Goal: Transaction & Acquisition: Purchase product/service

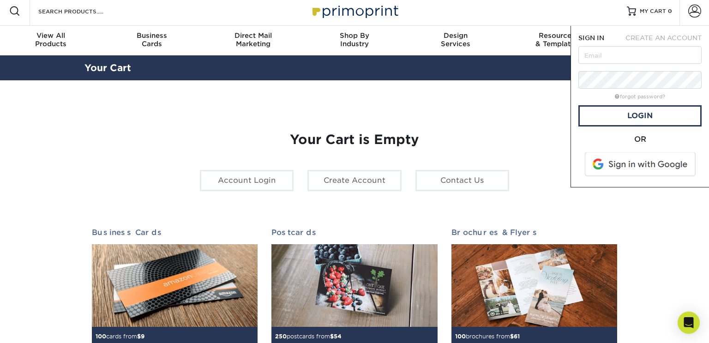
scroll to position [5, 0]
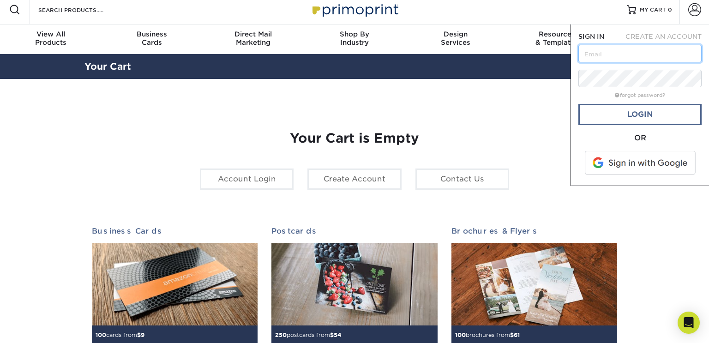
type input "[EMAIL_ADDRESS][DOMAIN_NAME]"
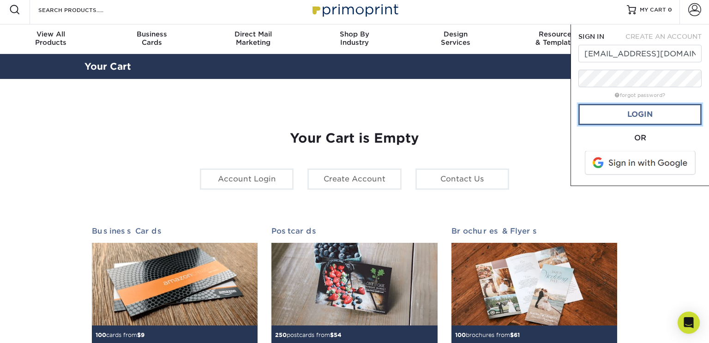
click at [596, 113] on link "Login" at bounding box center [640, 114] width 123 height 21
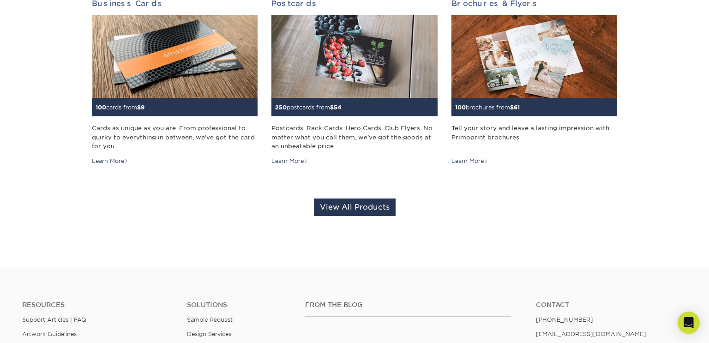
scroll to position [249, 0]
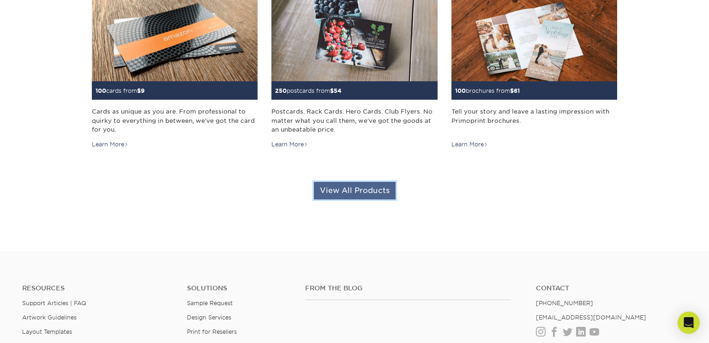
click at [379, 187] on link "View All Products" at bounding box center [355, 191] width 82 height 18
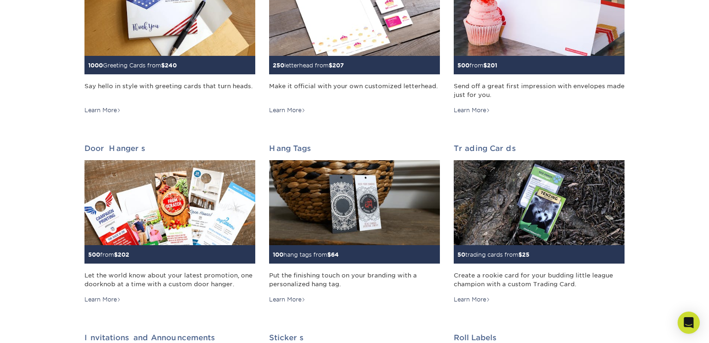
scroll to position [599, 0]
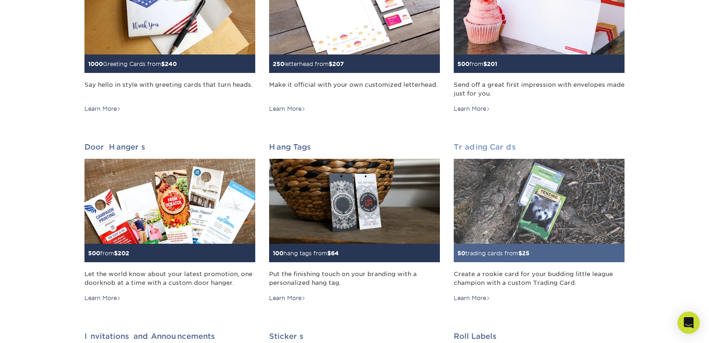
click at [479, 182] on img at bounding box center [539, 201] width 171 height 85
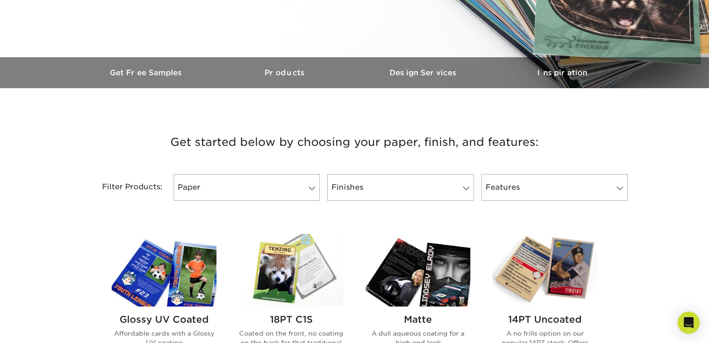
scroll to position [235, 0]
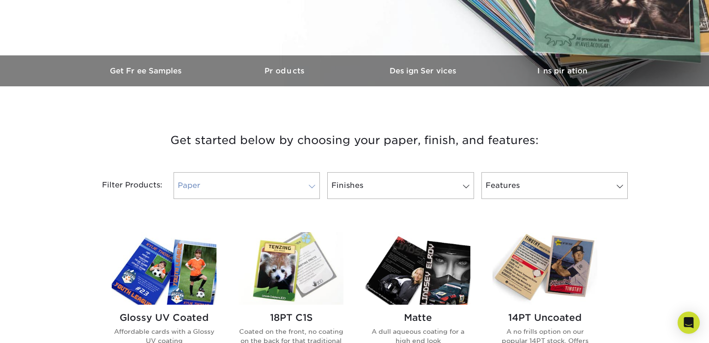
click at [300, 187] on link "Paper" at bounding box center [247, 185] width 146 height 27
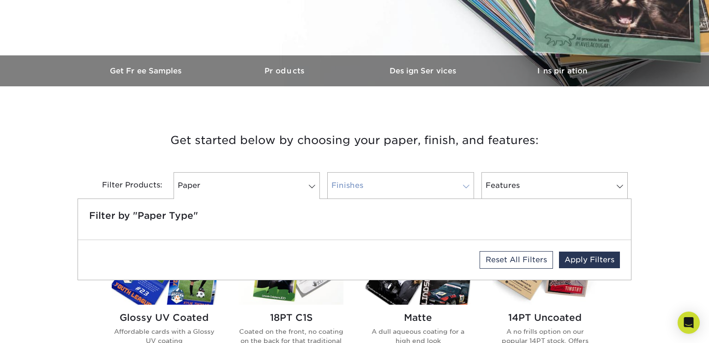
click at [359, 178] on link "Finishes" at bounding box center [400, 185] width 146 height 27
click at [422, 188] on link "Finishes" at bounding box center [400, 185] width 146 height 27
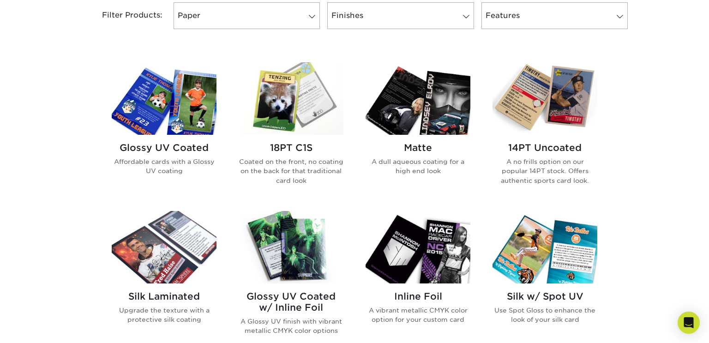
scroll to position [409, 0]
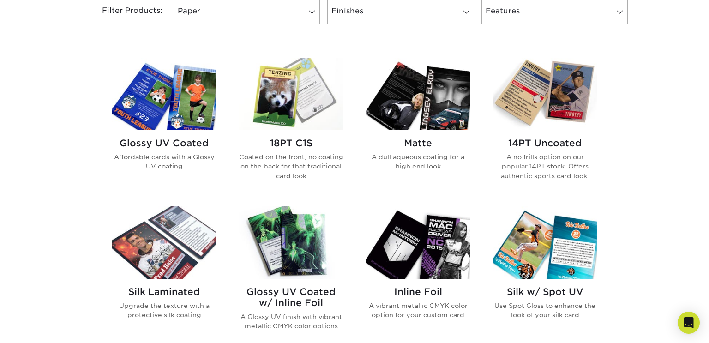
click at [535, 139] on h2 "14PT Uncoated" at bounding box center [545, 143] width 105 height 11
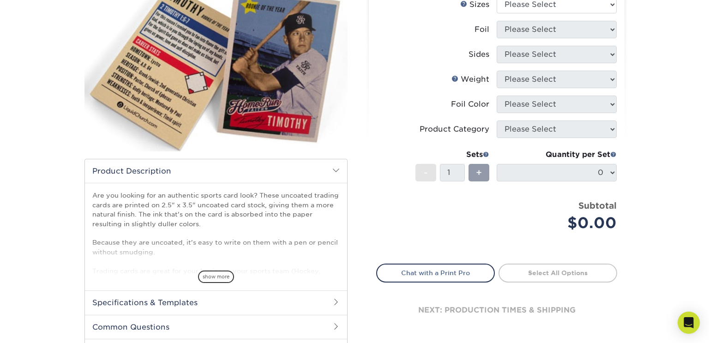
scroll to position [129, 0]
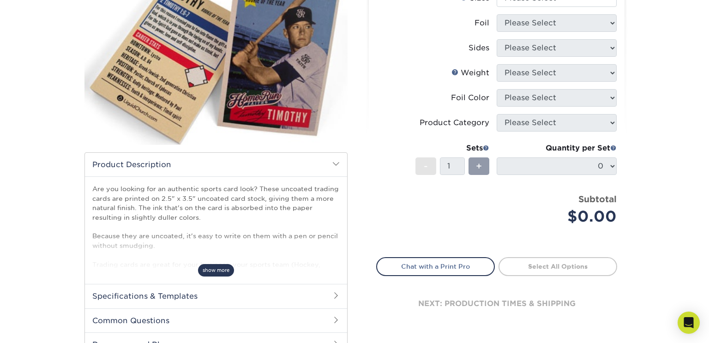
click at [212, 268] on span "show more" at bounding box center [216, 270] width 36 height 12
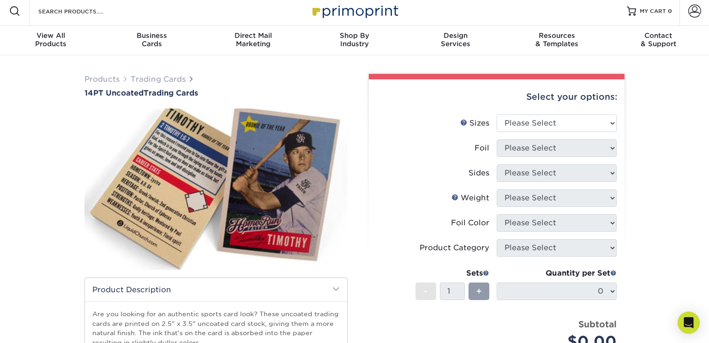
scroll to position [4, 0]
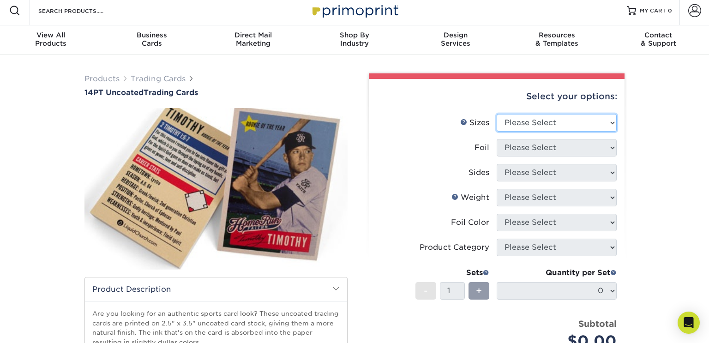
click at [590, 122] on select "Please Select 2.5" x 3.5"" at bounding box center [557, 123] width 120 height 18
select select "2.50x3.50"
click at [497, 114] on select "Please Select 2.5" x 3.5"" at bounding box center [557, 123] width 120 height 18
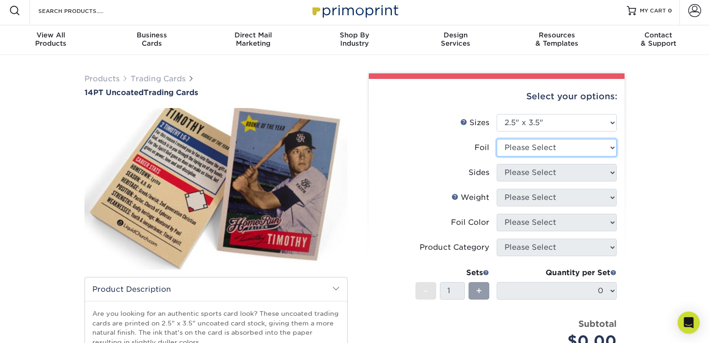
click at [554, 146] on select "Please Select Yes No" at bounding box center [557, 148] width 120 height 18
select select "0"
click at [497, 139] on select "Please Select Yes No" at bounding box center [557, 148] width 120 height 18
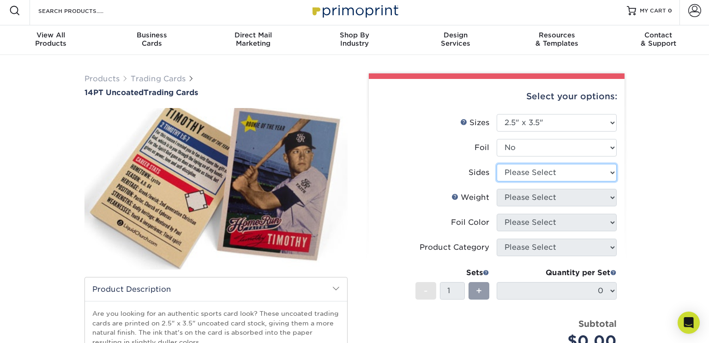
click at [521, 176] on select "Please Select Print Both Sides Print Front Only" at bounding box center [557, 173] width 120 height 18
select select "13abbda7-1d64-4f25-8bb2-c179b224825d"
click at [497, 164] on select "Please Select Print Both Sides Print Front Only" at bounding box center [557, 173] width 120 height 18
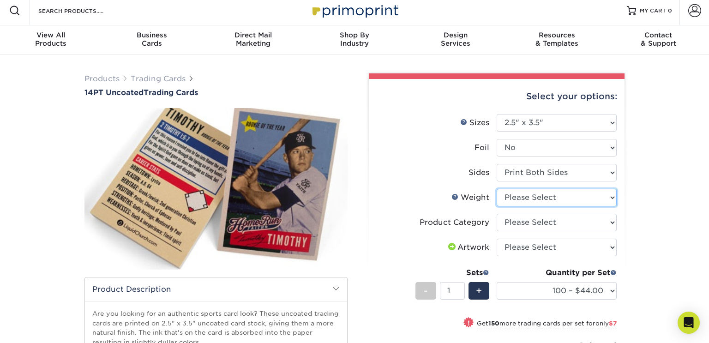
click at [527, 197] on select "Please Select 14PT Uncoated" at bounding box center [557, 198] width 120 height 18
select select "14PT Uncoated"
click at [497, 189] on select "Please Select 14PT Uncoated" at bounding box center [557, 198] width 120 height 18
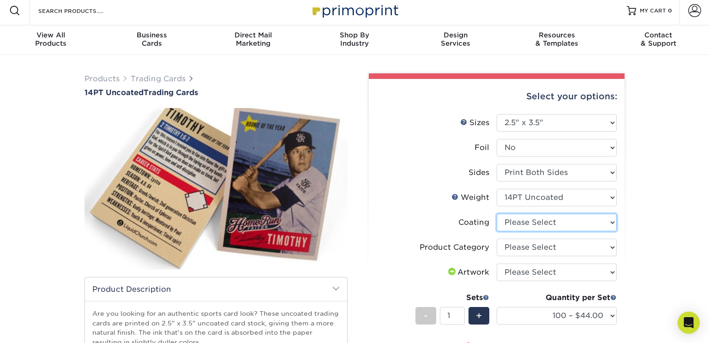
click at [516, 223] on select at bounding box center [557, 223] width 120 height 18
select select "3e7618de-abca-4bda-9f97-8b9129e913d8"
click at [497, 214] on select at bounding box center [557, 223] width 120 height 18
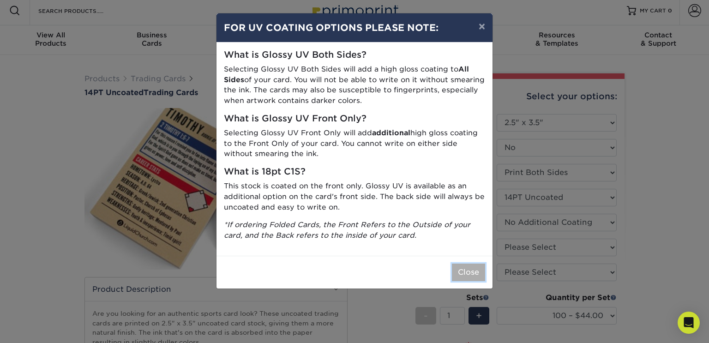
click at [464, 270] on button "Close" at bounding box center [468, 273] width 33 height 18
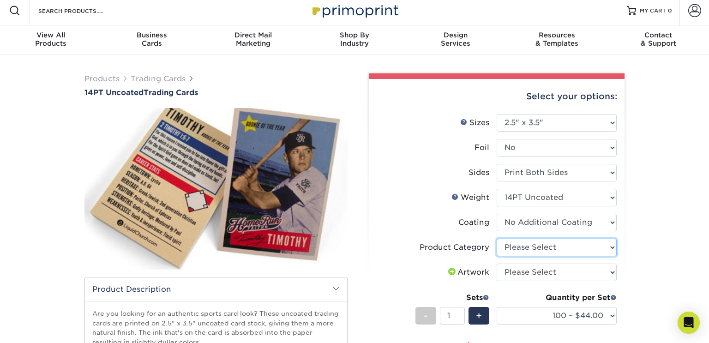
click at [516, 246] on select "Please Select Trading Cards" at bounding box center [557, 248] width 120 height 18
select select "c2f9bce9-36c2-409d-b101-c29d9d031e18"
click at [497, 239] on select "Please Select Trading Cards" at bounding box center [557, 248] width 120 height 18
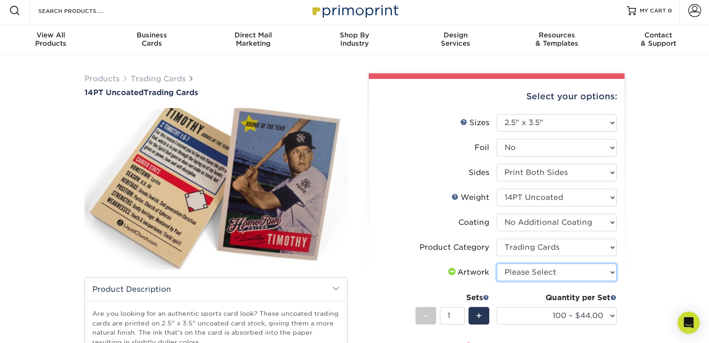
click at [513, 269] on select "Please Select I will upload files I need a design - $100" at bounding box center [557, 273] width 120 height 18
select select "upload"
click at [497, 264] on select "Please Select I will upload files I need a design - $100" at bounding box center [557, 273] width 120 height 18
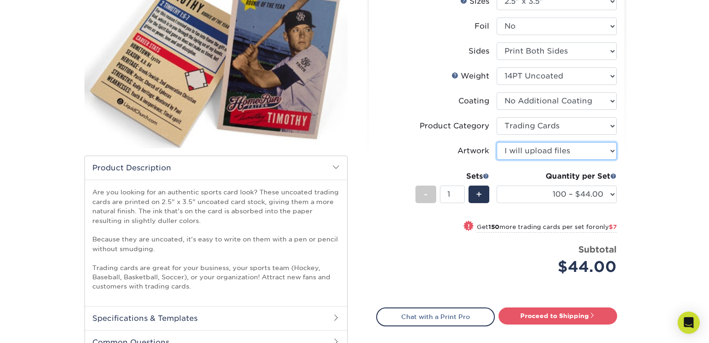
scroll to position [0, 0]
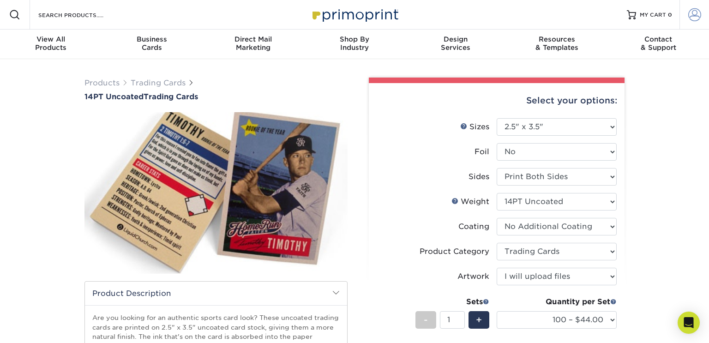
click at [687, 19] on link "Account" at bounding box center [695, 15] width 30 height 30
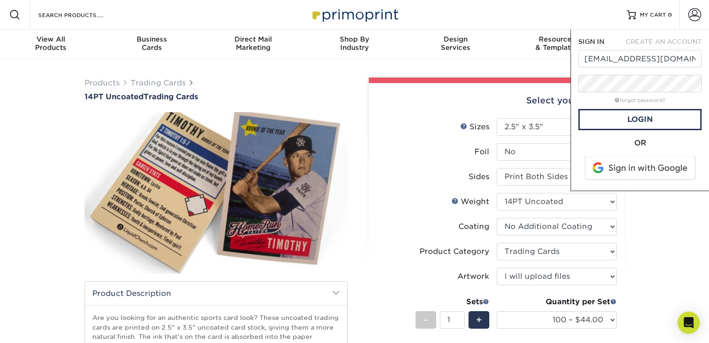
click at [652, 39] on span "CREATE AN ACCOUNT" at bounding box center [664, 41] width 76 height 7
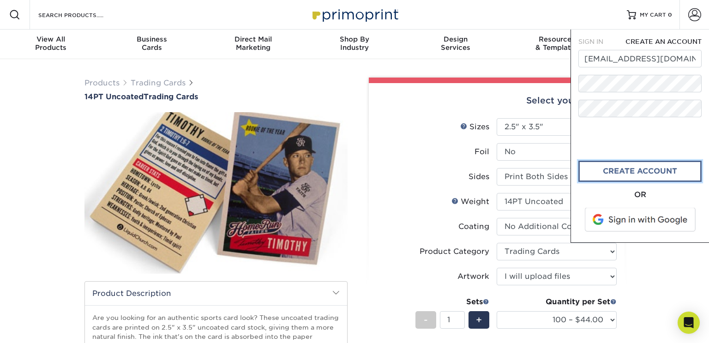
click at [601, 168] on link "create account" at bounding box center [640, 171] width 123 height 21
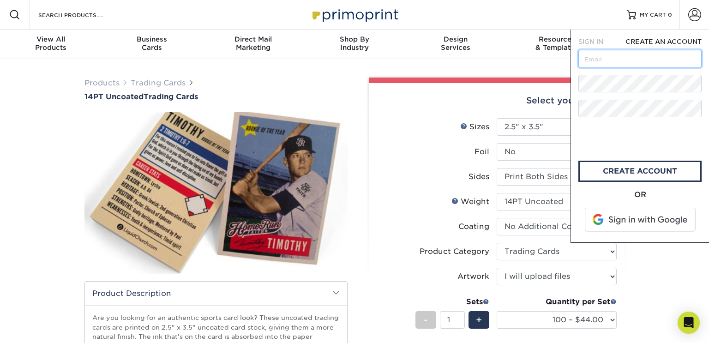
click at [594, 64] on input "text" at bounding box center [640, 59] width 123 height 18
type input "[EMAIL_ADDRESS][DOMAIN_NAME]"
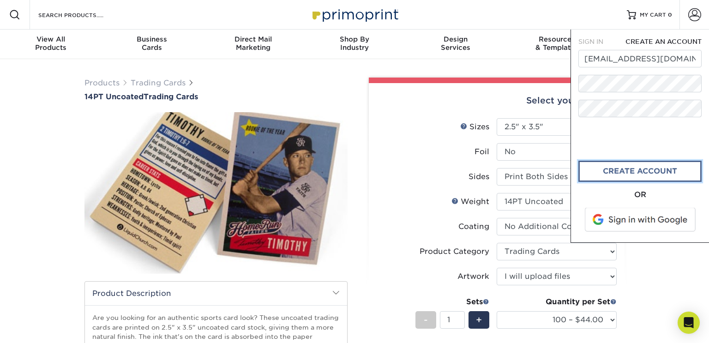
click at [607, 170] on link "CREATE ACCOUNT" at bounding box center [640, 171] width 123 height 21
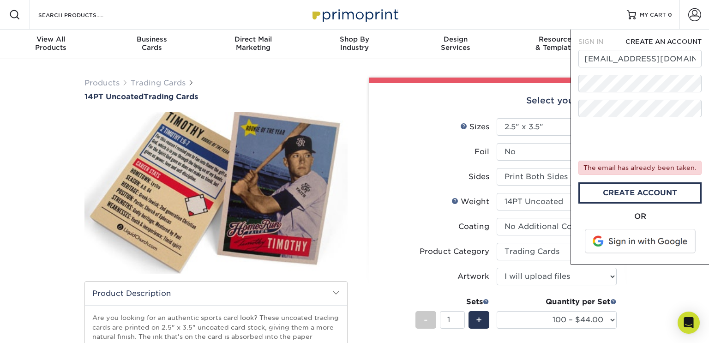
click at [601, 43] on span "SIGN IN" at bounding box center [591, 41] width 25 height 7
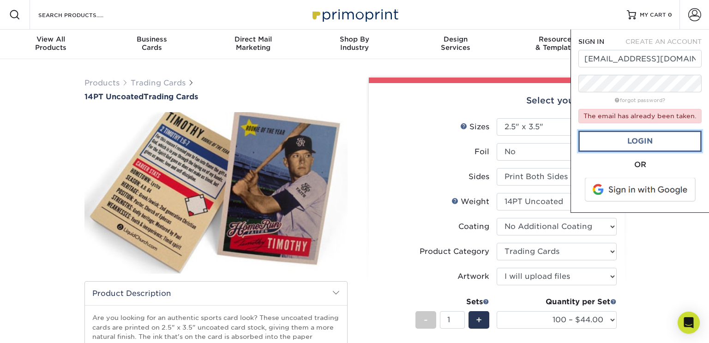
click at [612, 139] on link "Login" at bounding box center [640, 141] width 123 height 21
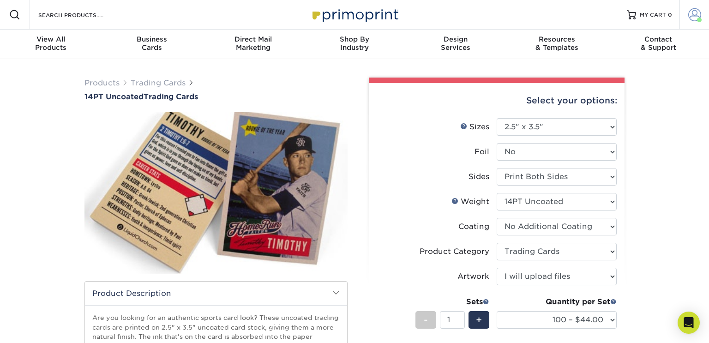
click at [696, 16] on span at bounding box center [695, 14] width 13 height 13
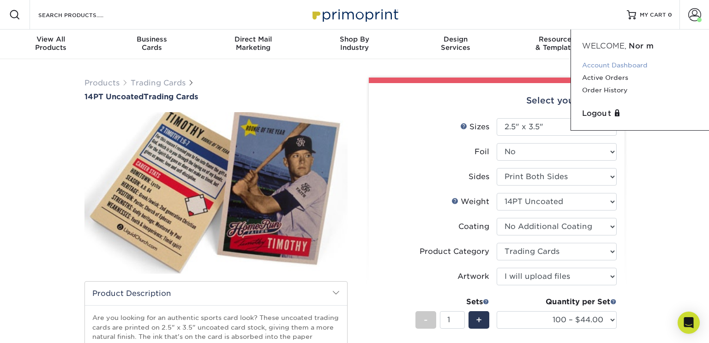
click at [606, 65] on link "Account Dashboard" at bounding box center [640, 65] width 116 height 12
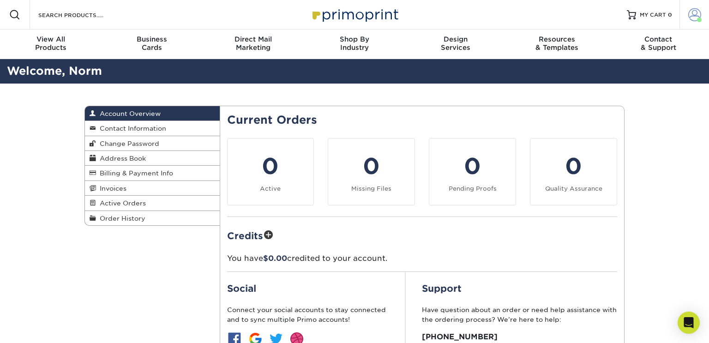
click at [688, 14] on link "Account" at bounding box center [695, 15] width 30 height 30
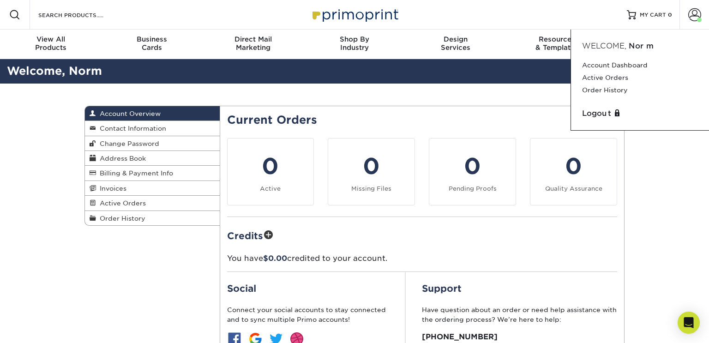
click at [648, 161] on div "Account Overview Account Overview Contact Information Change Password Address B…" at bounding box center [354, 258] width 709 height 348
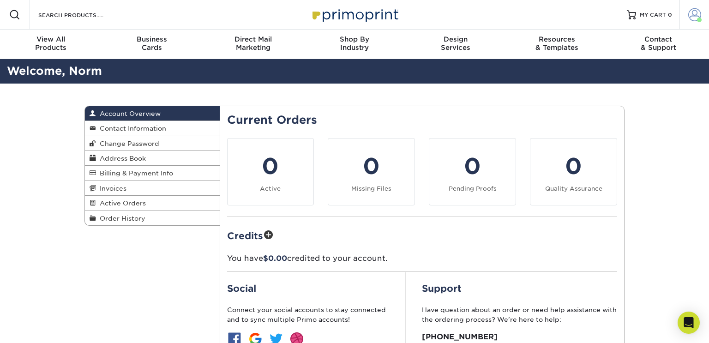
click at [691, 13] on span at bounding box center [695, 14] width 13 height 13
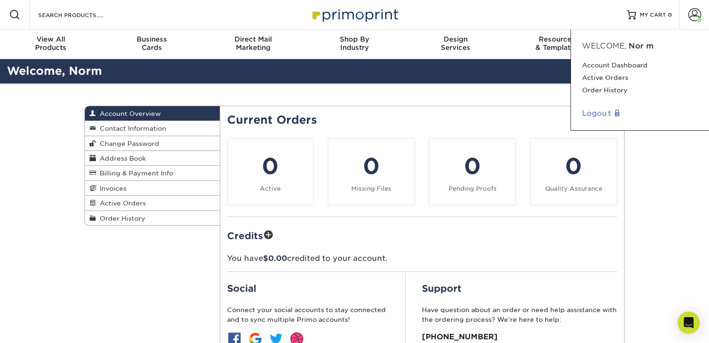
click at [593, 110] on link "Logout" at bounding box center [640, 113] width 116 height 11
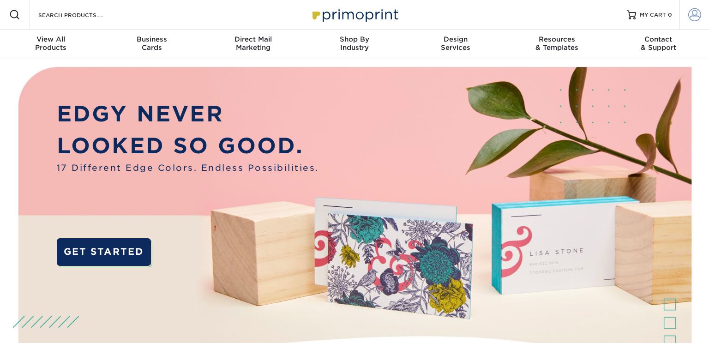
type input "[EMAIL_ADDRESS][DOMAIN_NAME]"
click at [694, 19] on span at bounding box center [695, 14] width 13 height 13
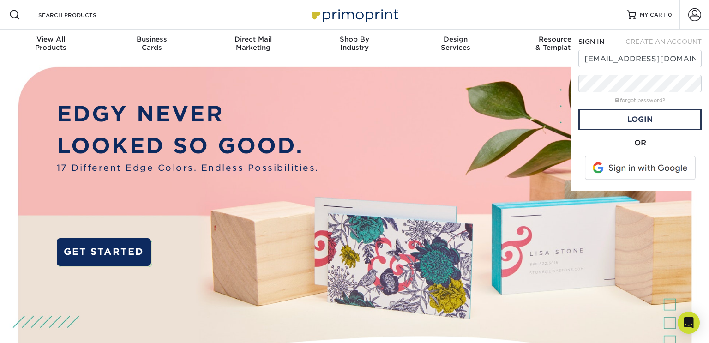
click at [591, 137] on form "SIGN IN CREATE AN ACCOUNT [EMAIL_ADDRESS][DOMAIN_NAME] forgot password? All fie…" at bounding box center [640, 110] width 123 height 146
click at [611, 124] on link "Login" at bounding box center [640, 119] width 123 height 21
